Goal: Task Accomplishment & Management: Complete application form

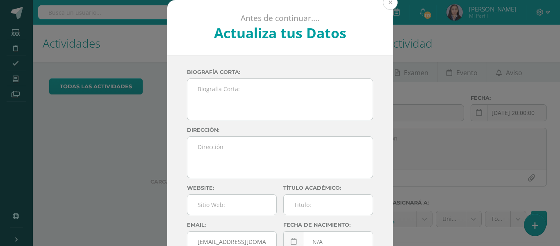
click at [390, 3] on button at bounding box center [390, 2] width 15 height 15
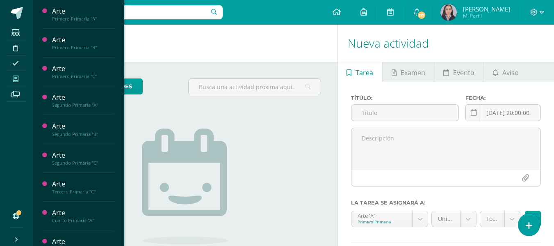
click at [12, 80] on span at bounding box center [16, 78] width 18 height 11
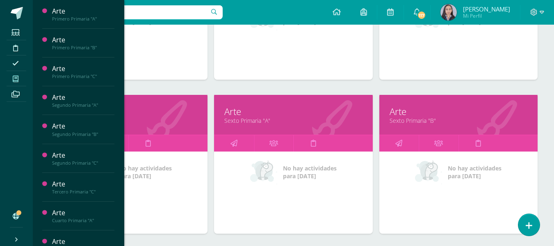
scroll to position [675, 0]
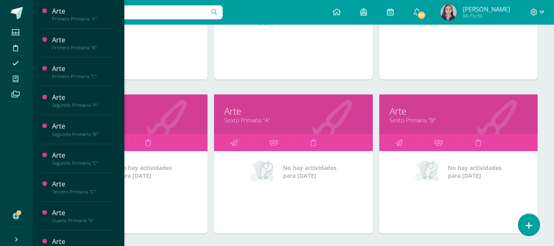
click at [151, 121] on link "Quinto Primaria "C"" at bounding box center [128, 120] width 138 height 8
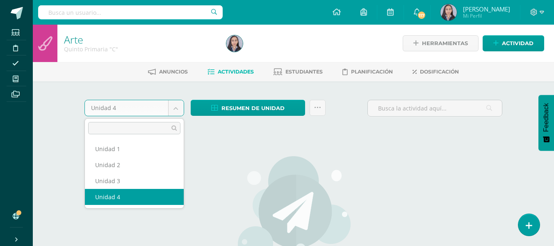
click at [175, 113] on body "Estudiantes Disciplina Asistencia Mis cursos Archivos Soporte Ayuda Reportar un…" at bounding box center [277, 177] width 554 height 354
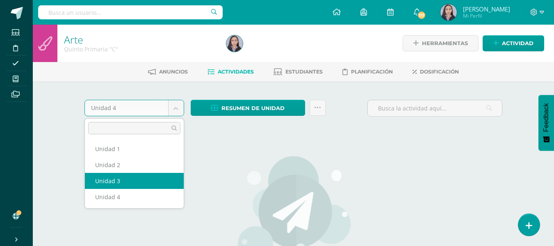
select select "Unidad 3"
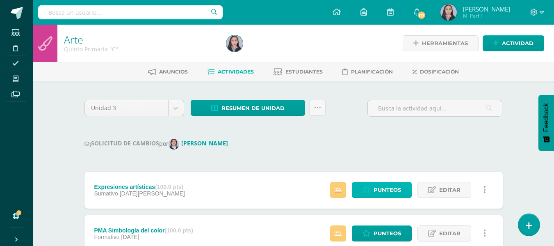
click at [371, 189] on link "Punteos" at bounding box center [382, 190] width 60 height 16
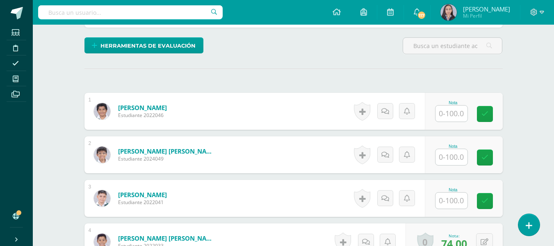
scroll to position [201, 0]
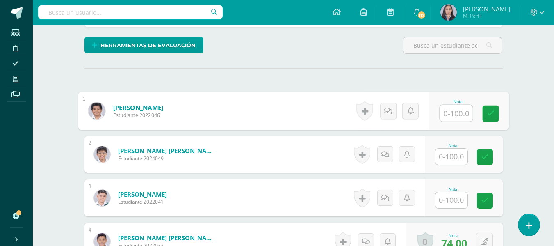
click at [455, 113] on input "text" at bounding box center [456, 113] width 33 height 16
type input "69"
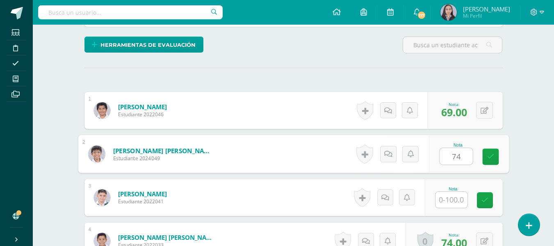
type input "74"
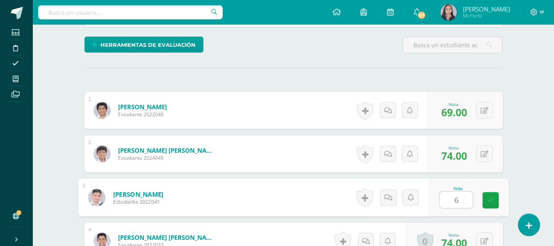
type input "63"
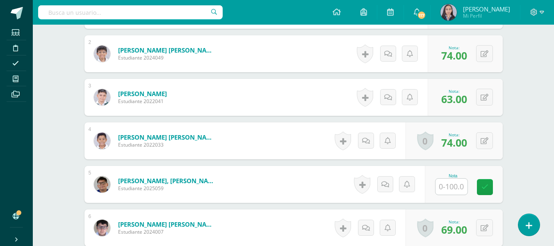
scroll to position [302, 0]
click at [456, 190] on input "text" at bounding box center [452, 186] width 32 height 16
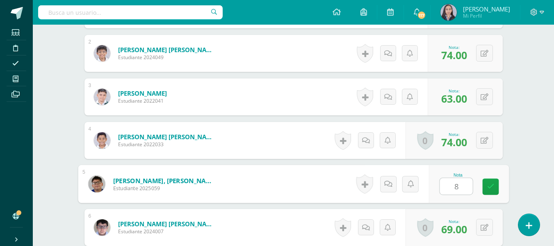
type input "80"
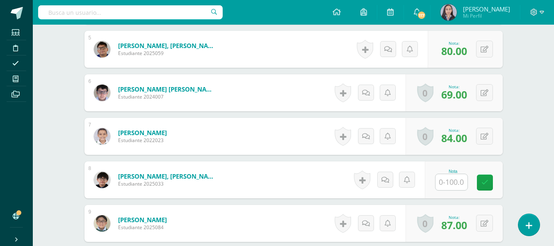
scroll to position [437, 0]
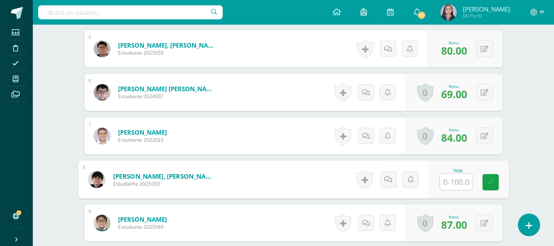
click at [455, 179] on input "text" at bounding box center [456, 182] width 33 height 16
type input "85"
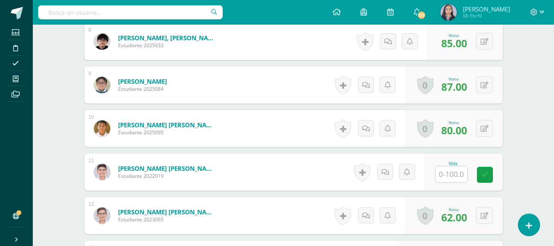
scroll to position [575, 0]
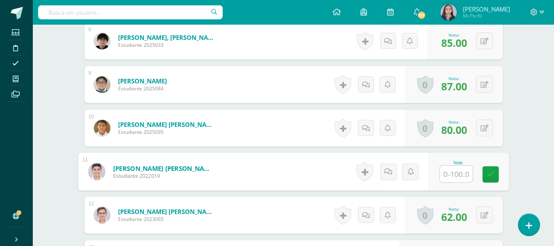
click at [455, 179] on input "text" at bounding box center [456, 174] width 33 height 16
type input "78"
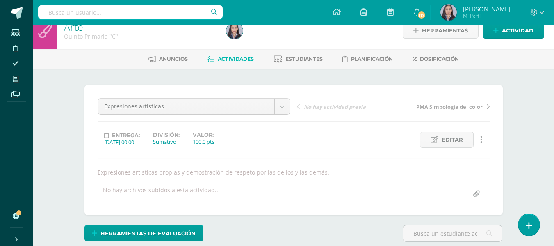
scroll to position [0, 0]
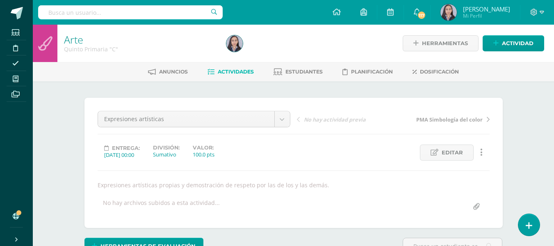
click at [228, 69] on span "Actividades" at bounding box center [236, 72] width 36 height 6
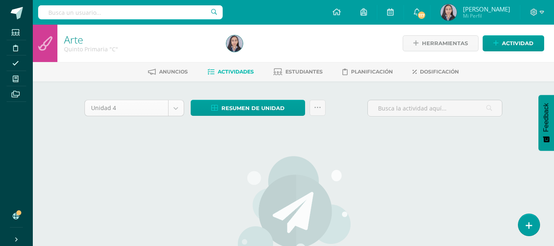
click at [173, 108] on body "Estudiantes Disciplina Asistencia Mis cursos Archivos Soporte Ayuda Reportar un…" at bounding box center [277, 177] width 554 height 354
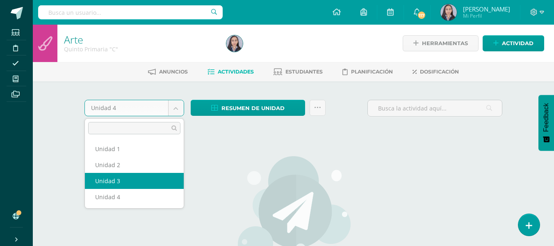
select select "Unidad 3"
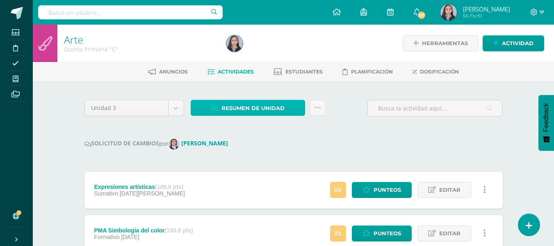
click at [248, 105] on span "Resumen de unidad" at bounding box center [253, 108] width 63 height 15
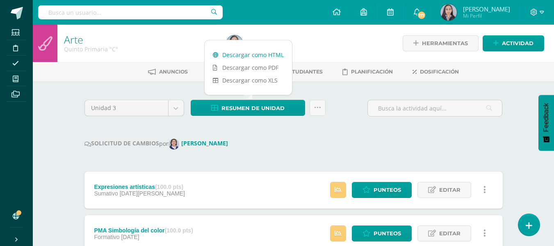
click at [245, 54] on link "Descargar como HTML" at bounding box center [248, 54] width 87 height 13
click at [318, 113] on link at bounding box center [318, 108] width 16 height 16
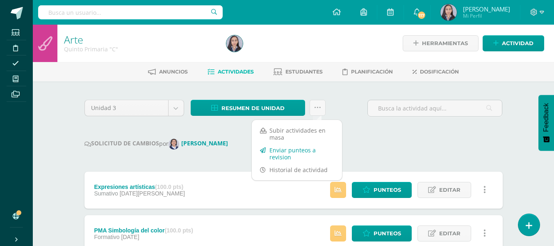
click at [288, 151] on link "Enviar punteos a revision" at bounding box center [297, 154] width 90 height 20
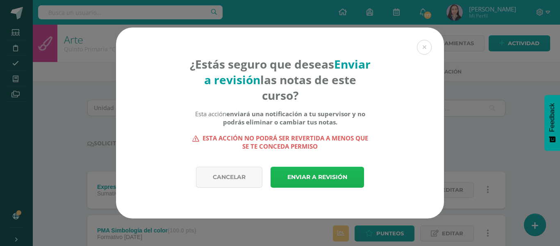
click at [296, 172] on link "Enviar a revisión" at bounding box center [318, 177] width 94 height 21
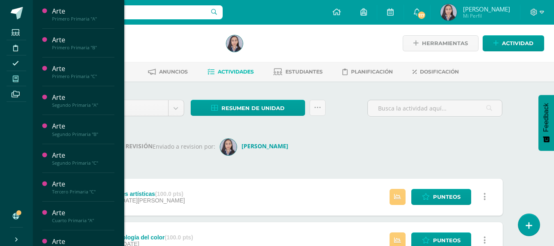
click at [19, 82] on span at bounding box center [16, 78] width 18 height 11
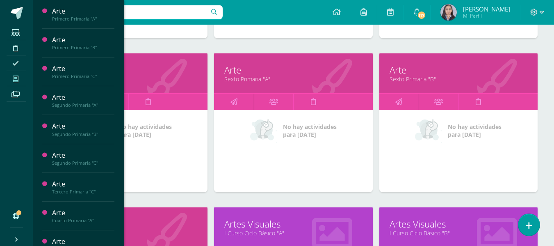
scroll to position [716, 0]
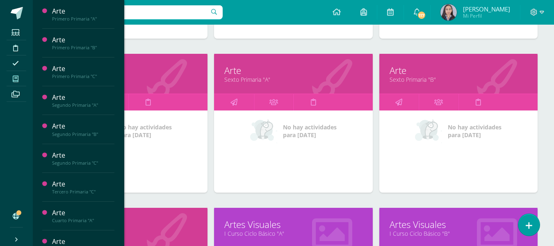
click at [245, 86] on div "Arte Sexto Primaria "A"" at bounding box center [293, 74] width 158 height 40
click at [240, 81] on link "Sexto Primaria "A"" at bounding box center [293, 79] width 138 height 8
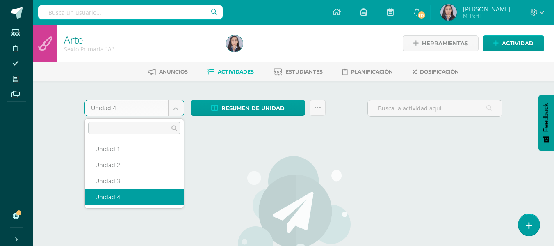
click at [175, 114] on body "Estudiantes Disciplina Asistencia Mis cursos Archivos Soporte Ayuda Reportar un…" at bounding box center [277, 177] width 554 height 354
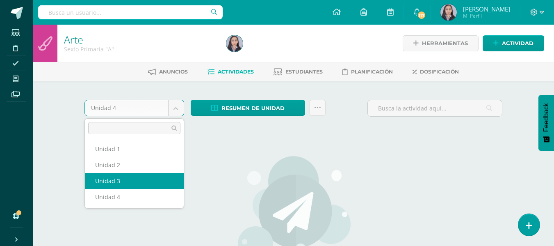
select select "Unidad 3"
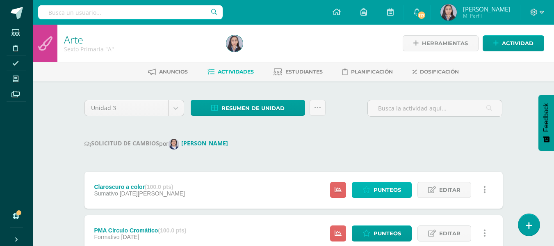
click at [362, 192] on link "Punteos" at bounding box center [382, 190] width 60 height 16
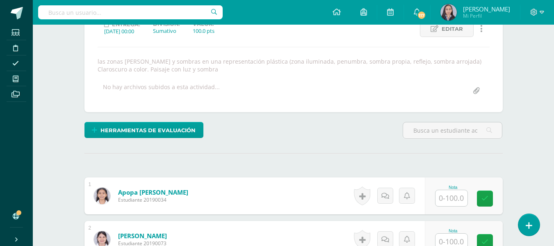
scroll to position [124, 0]
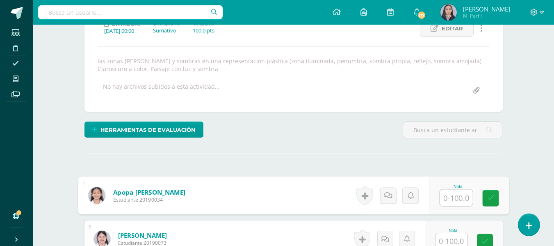
click at [448, 201] on input "text" at bounding box center [456, 198] width 33 height 16
type input "100"
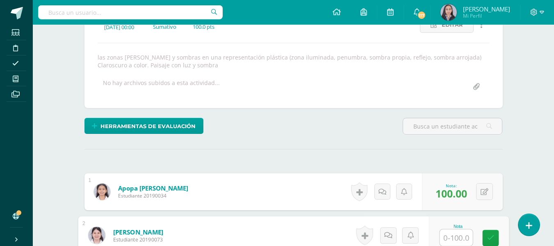
scroll to position [128, 0]
type input "78"
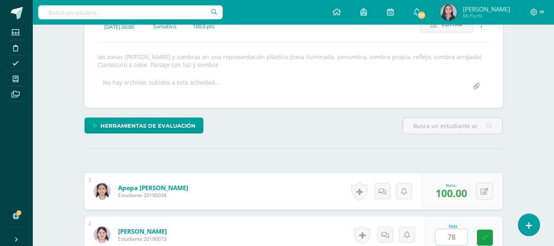
scroll to position [286, 0]
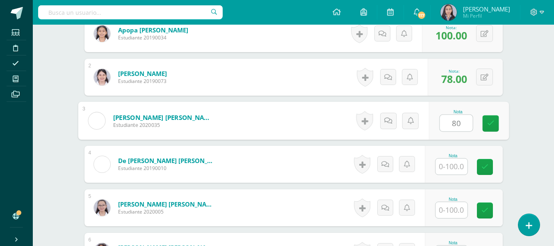
type input "80"
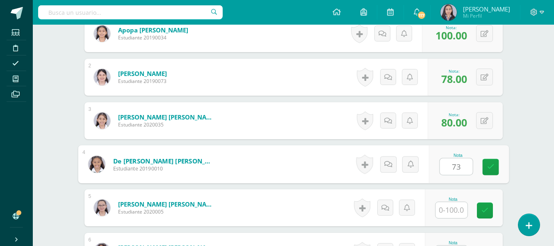
type input "73"
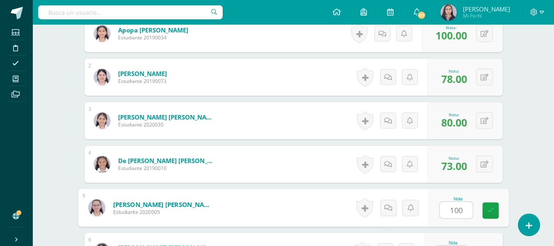
type input "100"
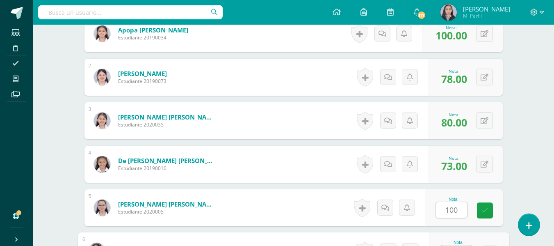
scroll to position [301, 0]
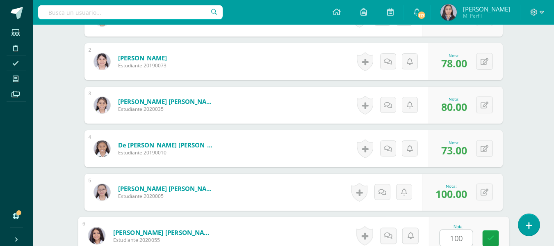
type input "100"
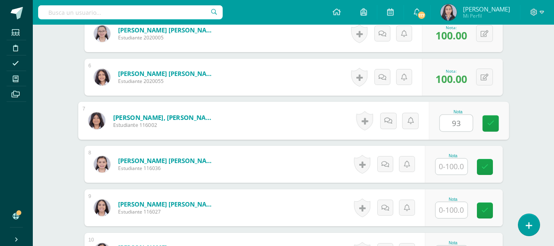
type input "93"
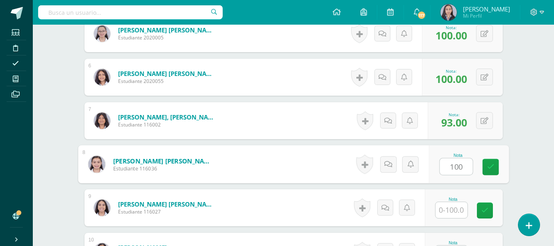
type input "100"
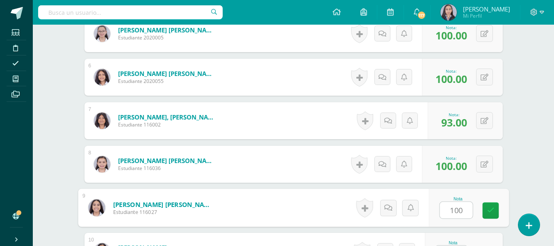
type input "100"
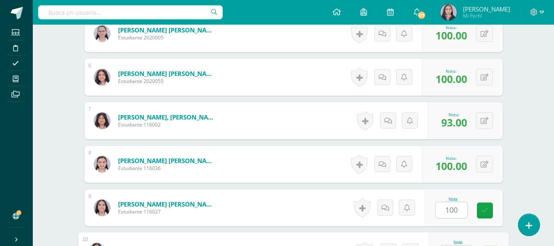
scroll to position [475, 0]
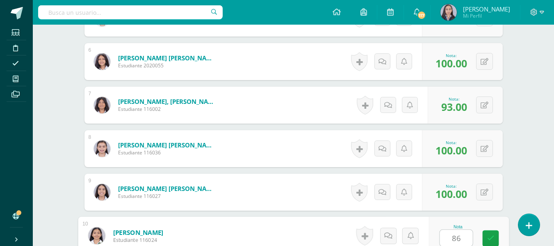
type input "86"
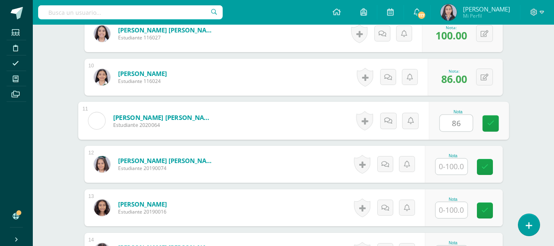
type input "86"
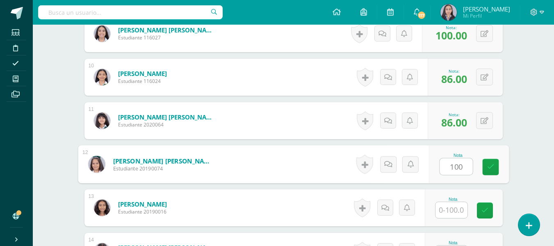
type input "100"
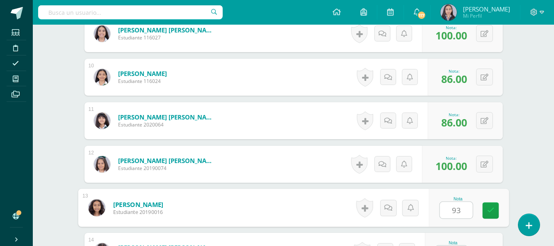
type input "93"
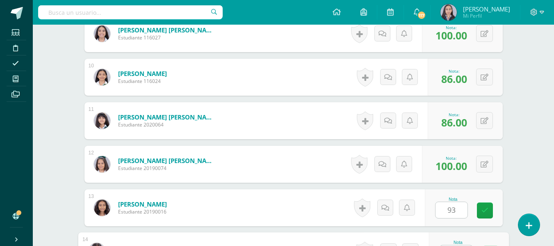
scroll to position [649, 0]
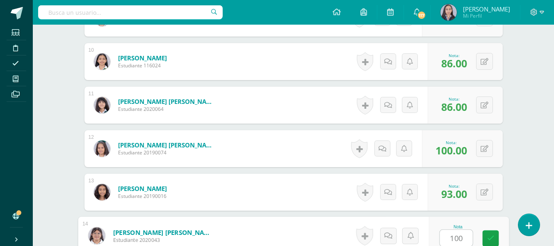
type input "100"
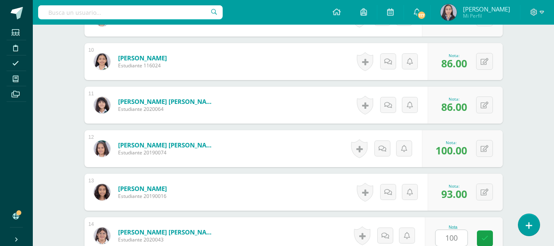
scroll to position [807, 0]
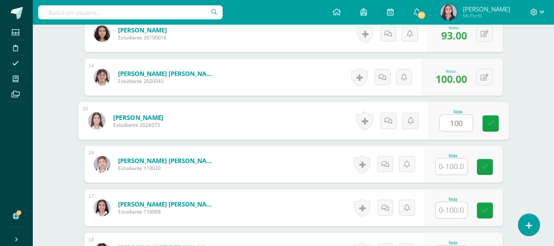
type input "100"
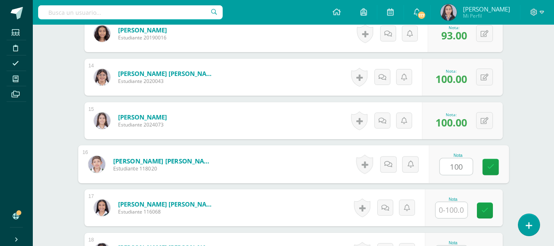
type input "100"
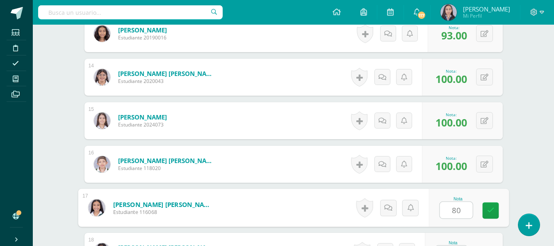
type input "80"
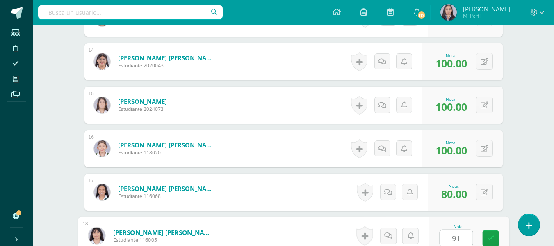
type input "91"
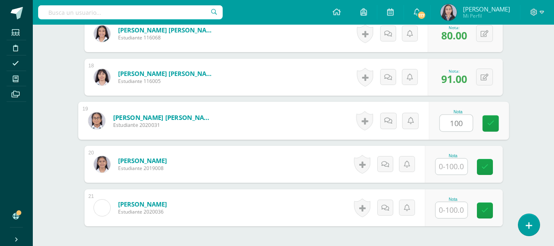
type input "100"
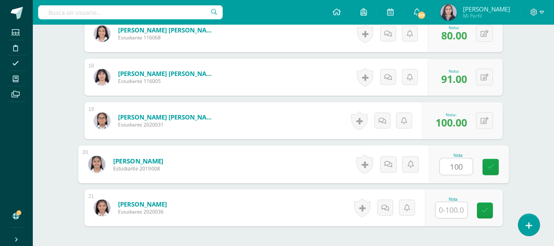
type input "100"
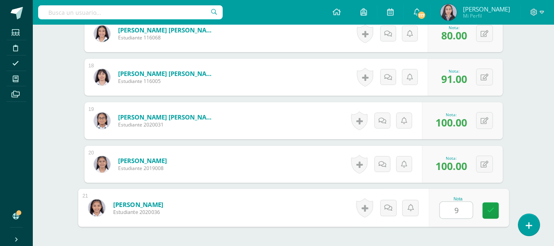
type input "93"
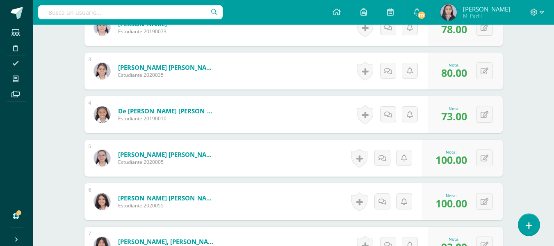
scroll to position [0, 0]
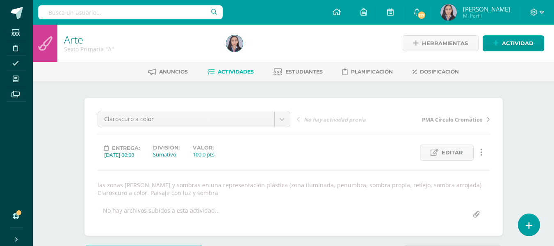
click at [232, 69] on span "Actividades" at bounding box center [236, 72] width 36 height 6
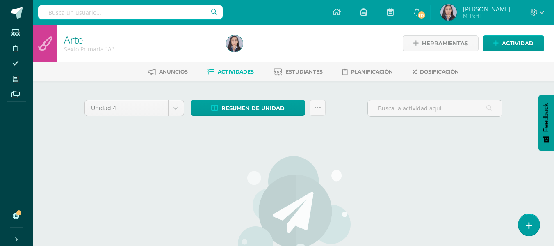
click at [174, 117] on div "Unidad 4 Unidad 1 Unidad 2 Unidad 3 Unidad 4" at bounding box center [134, 111] width 106 height 23
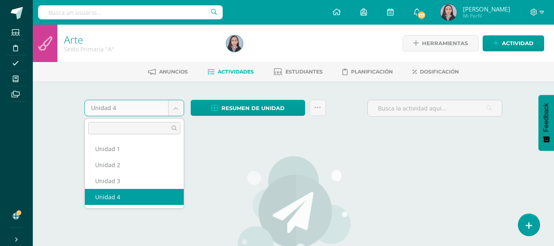
click at [177, 106] on body "Estudiantes Disciplina Asistencia Mis cursos Archivos Soporte Ayuda Reportar un…" at bounding box center [277, 177] width 554 height 354
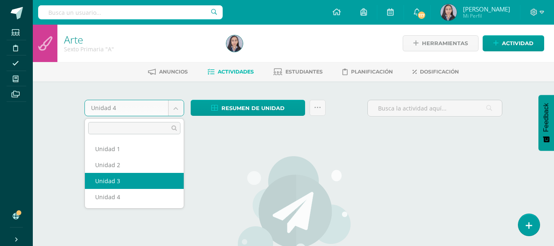
select select "Unidad 3"
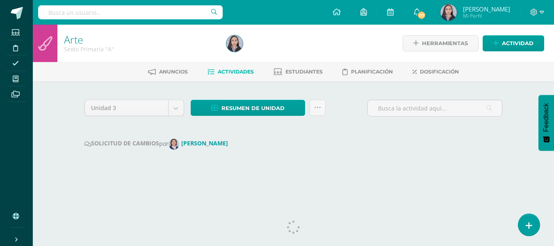
click at [123, 178] on div "Unidad 3 Unidad 1 Unidad 2 Unidad 3 Unidad 4 Resumen de unidad Descargar como H…" at bounding box center [293, 134] width 451 height 107
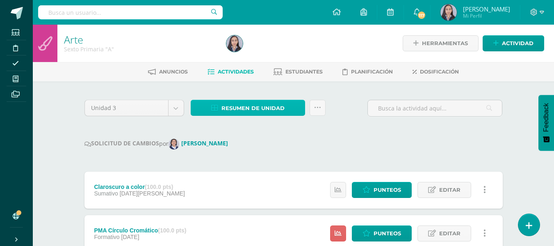
click at [239, 112] on span "Resumen de unidad" at bounding box center [253, 108] width 63 height 15
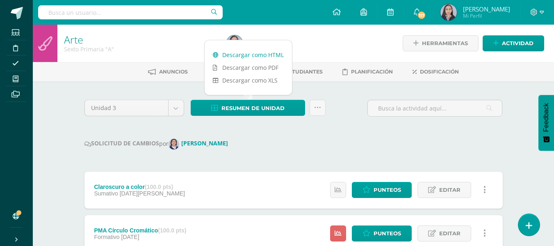
click at [241, 55] on link "Descargar como HTML" at bounding box center [248, 54] width 87 height 13
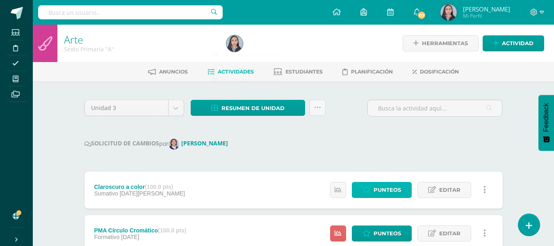
click at [396, 191] on span "Punteos" at bounding box center [387, 189] width 27 height 15
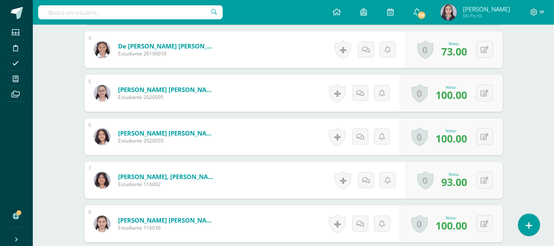
scroll to position [400, 0]
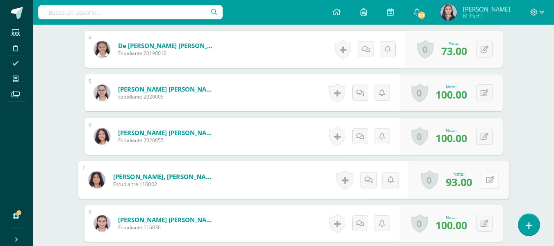
click at [486, 183] on icon at bounding box center [490, 179] width 8 height 7
type input "96"
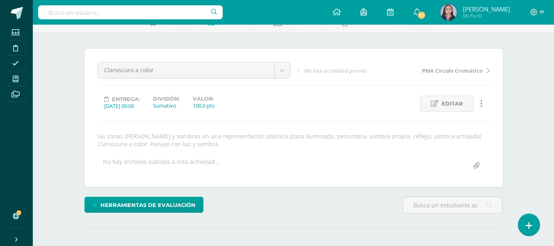
scroll to position [0, 0]
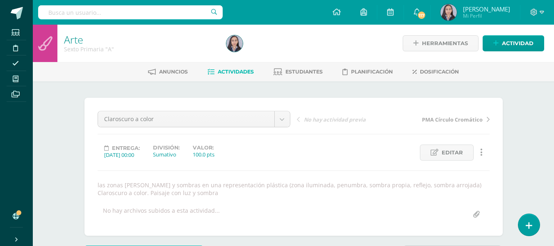
click at [221, 71] on span "Actividades" at bounding box center [236, 72] width 36 height 6
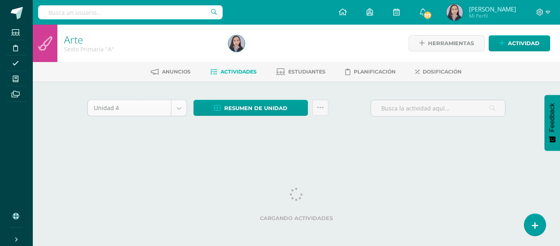
click at [183, 111] on body "Estudiantes Disciplina Asistencia Mis cursos Archivos Soporte Ayuda Reportar un…" at bounding box center [280, 77] width 560 height 155
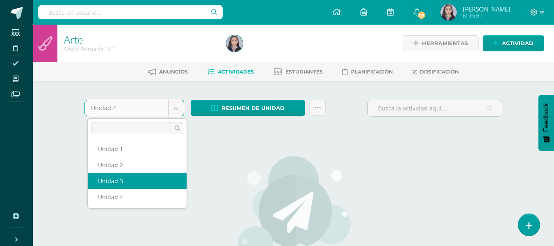
select select "Unidad 3"
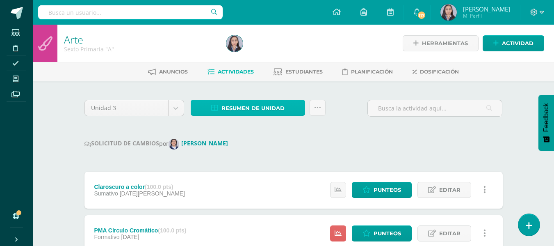
click at [251, 108] on span "Resumen de unidad" at bounding box center [253, 108] width 63 height 15
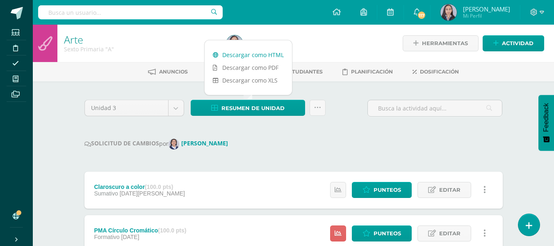
click at [240, 57] on link "Descargar como HTML" at bounding box center [248, 54] width 87 height 13
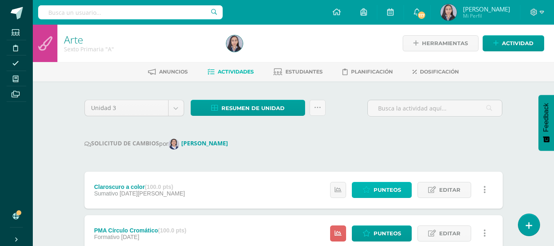
click at [381, 192] on span "Punteos" at bounding box center [387, 189] width 27 height 15
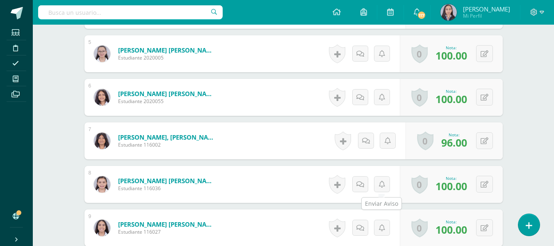
scroll to position [440, 0]
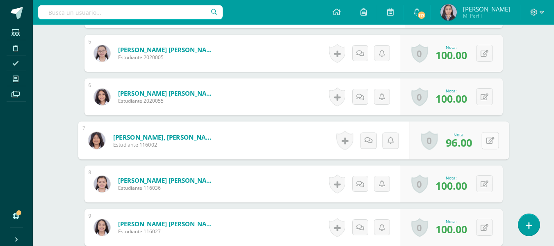
click at [484, 143] on button at bounding box center [490, 140] width 17 height 17
type input "98"
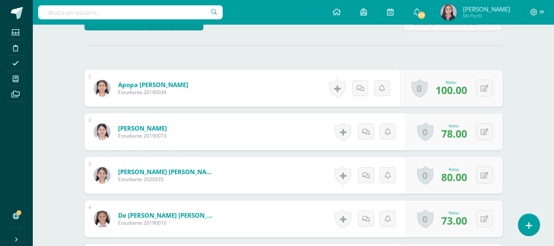
scroll to position [0, 0]
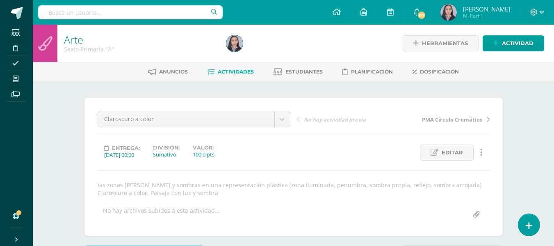
click at [218, 70] on span "Actividades" at bounding box center [236, 72] width 36 height 6
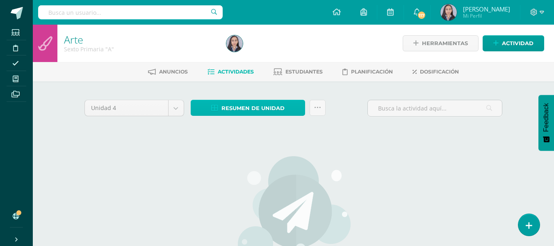
click at [231, 112] on span "Resumen de unidad" at bounding box center [253, 108] width 63 height 15
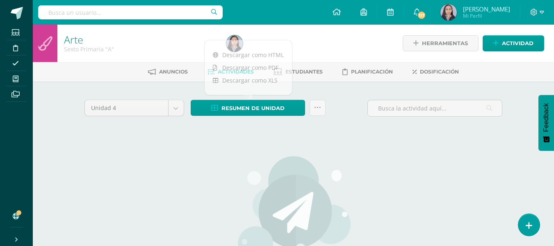
click at [214, 142] on div "No hay actividades Este curso no tiene ninguna actividad en esta Unidad, puedes…" at bounding box center [294, 239] width 242 height 200
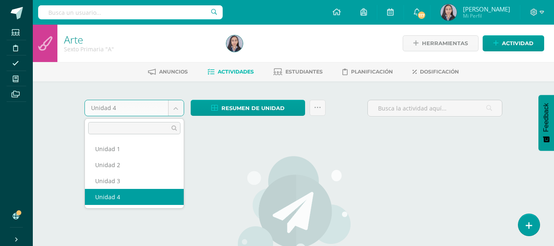
click at [181, 110] on body "Estudiantes Disciplina Asistencia Mis cursos Archivos Soporte Ayuda Reportar un…" at bounding box center [277, 177] width 554 height 354
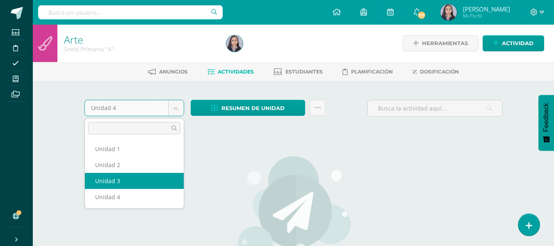
select select "Unidad 3"
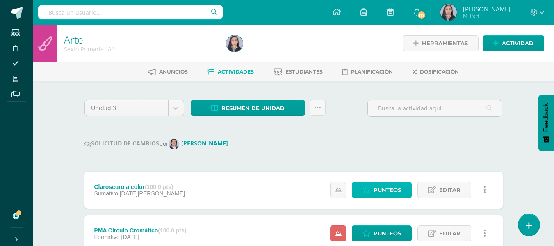
click at [378, 194] on span "Punteos" at bounding box center [387, 189] width 27 height 15
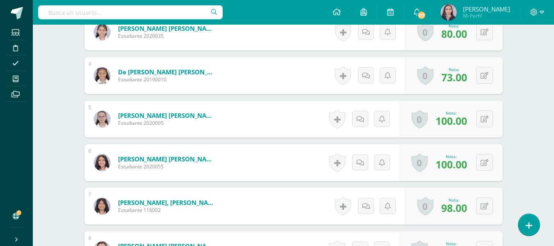
scroll to position [376, 0]
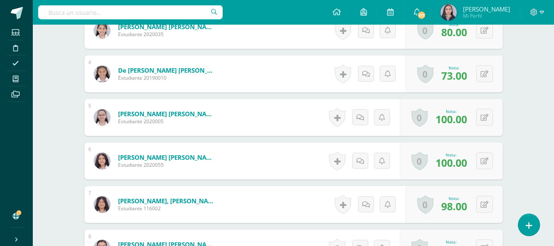
click at [378, 194] on div "Historial de actividad No hay historial para esta actividad Agregar Comentarios…" at bounding box center [369, 204] width 74 height 37
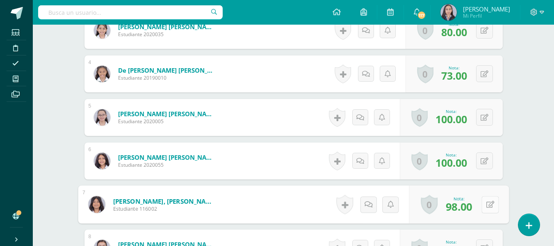
click at [487, 204] on icon at bounding box center [490, 204] width 8 height 7
type input "100"
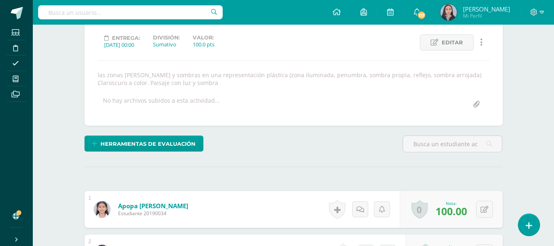
scroll to position [0, 0]
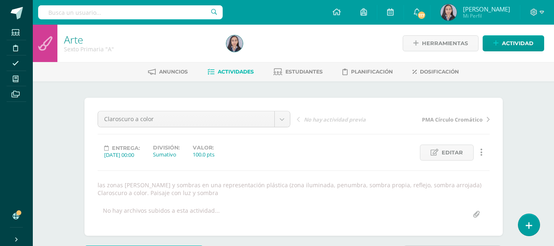
click at [244, 70] on span "Actividades" at bounding box center [236, 72] width 36 height 6
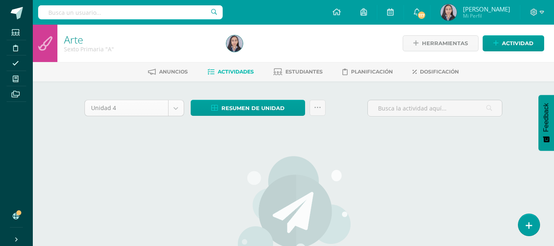
click at [178, 105] on body "Estudiantes Disciplina Asistencia Mis cursos Archivos Soporte Ayuda Reportar un…" at bounding box center [277, 177] width 554 height 354
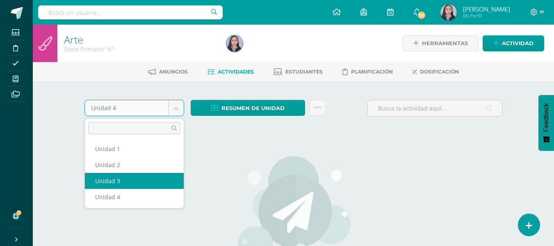
select select "Unidad 3"
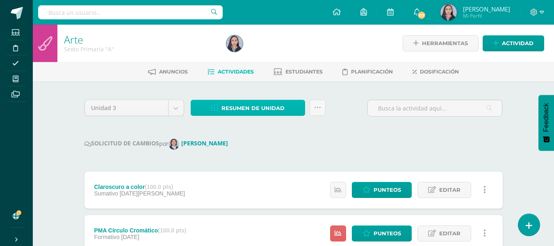
click at [259, 115] on span "Resumen de unidad" at bounding box center [253, 108] width 63 height 15
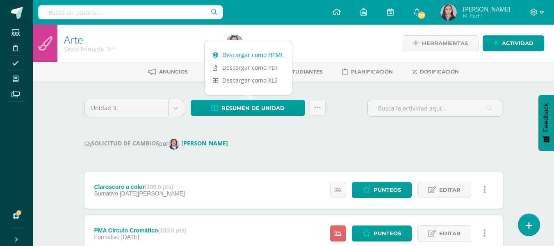
click at [249, 57] on link "Descargar como HTML" at bounding box center [248, 54] width 87 height 13
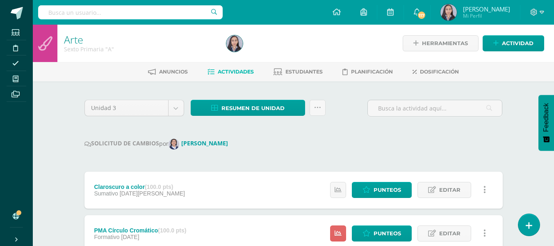
click at [270, 142] on div "SOLICITUD DE CAMBIOS por [PERSON_NAME]" at bounding box center [294, 144] width 418 height 11
click at [316, 109] on icon at bounding box center [317, 107] width 7 height 7
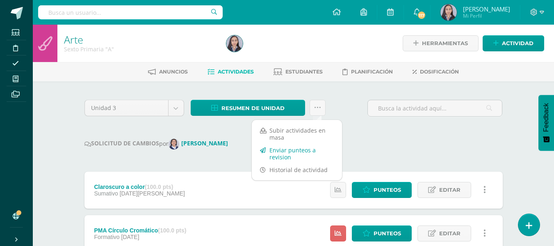
click at [282, 150] on link "Enviar punteos a revision" at bounding box center [297, 154] width 90 height 20
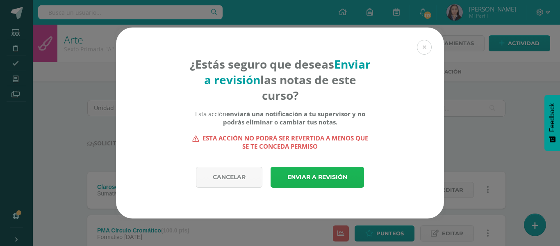
click at [313, 172] on link "Enviar a revisión" at bounding box center [318, 177] width 94 height 21
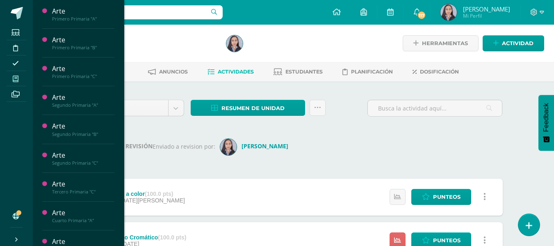
click at [19, 84] on span at bounding box center [16, 78] width 18 height 11
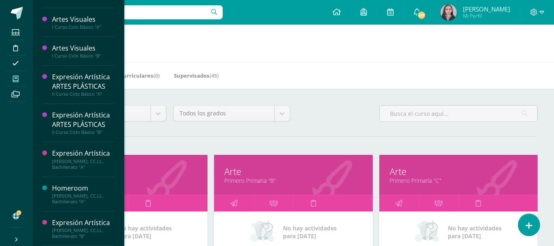
click at [253, 55] on h1 "Mis cursos" at bounding box center [294, 43] width 502 height 37
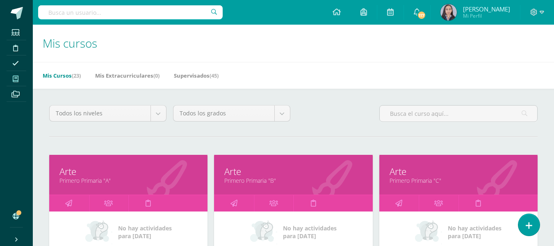
click at [14, 79] on icon at bounding box center [16, 78] width 6 height 7
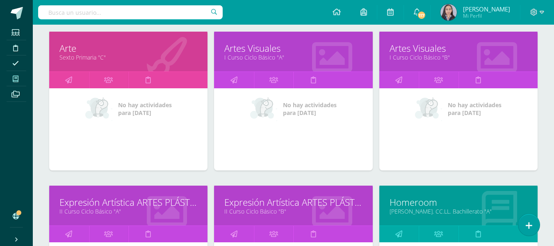
scroll to position [892, 0]
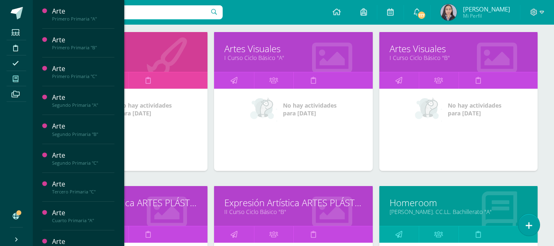
click at [233, 19] on div "Configuración Cerrar sesión [PERSON_NAME] Mi Perfil 117 117 Avisos 927 avisos s…" at bounding box center [293, 12] width 521 height 25
click at [300, 20] on div "Configuración Cerrar sesión [PERSON_NAME] Mi Perfil 117 117 Avisos 927 avisos s…" at bounding box center [293, 12] width 521 height 25
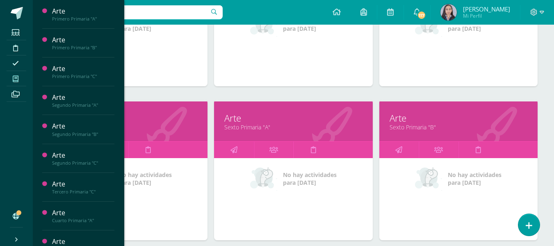
scroll to position [668, 0]
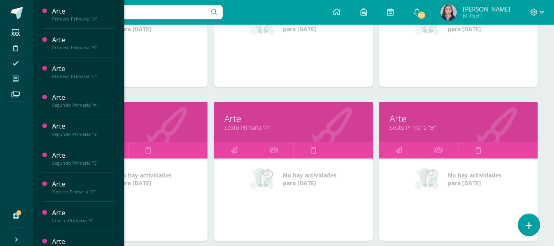
click at [402, 128] on link "Sexto Primaria "B"" at bounding box center [459, 127] width 138 height 8
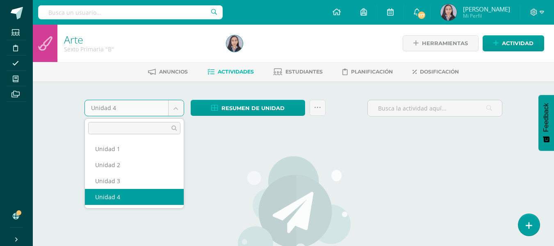
click at [178, 105] on body "Estudiantes Disciplina Asistencia Mis cursos Archivos Soporte Ayuda Reportar un…" at bounding box center [277, 177] width 554 height 354
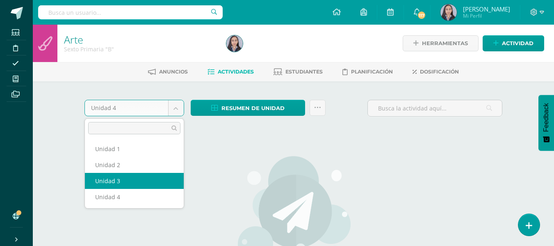
select select "Unidad 3"
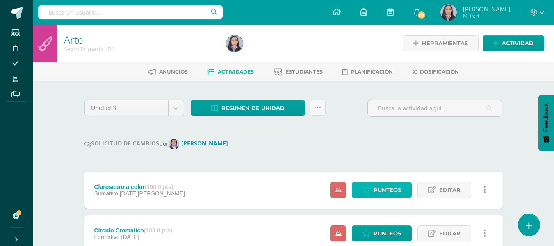
click at [382, 188] on span "Punteos" at bounding box center [387, 189] width 27 height 15
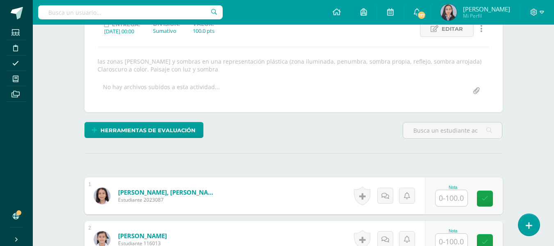
scroll to position [124, 0]
